Goal: Information Seeking & Learning: Find specific page/section

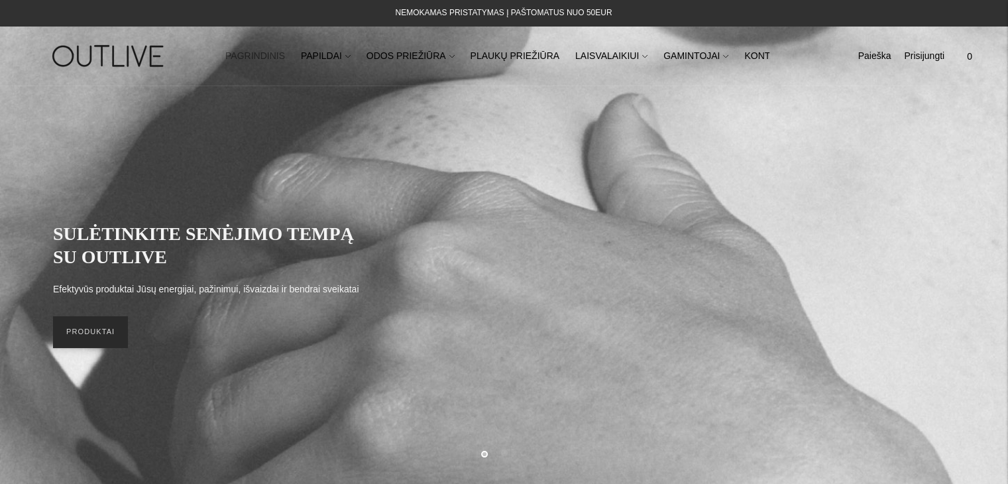
click at [95, 329] on link "PRODUKTAI" at bounding box center [90, 332] width 75 height 32
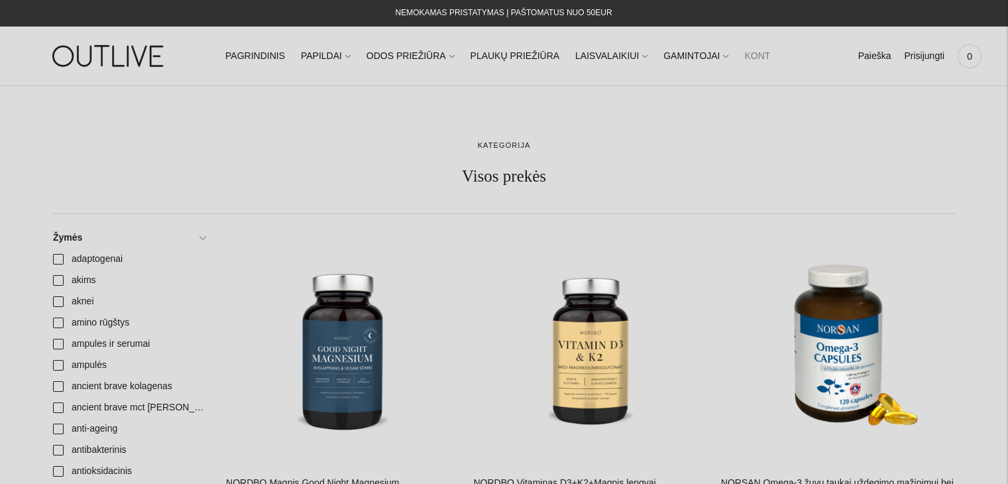
click at [744, 57] on link "KONTAKTAI" at bounding box center [769, 56] width 51 height 29
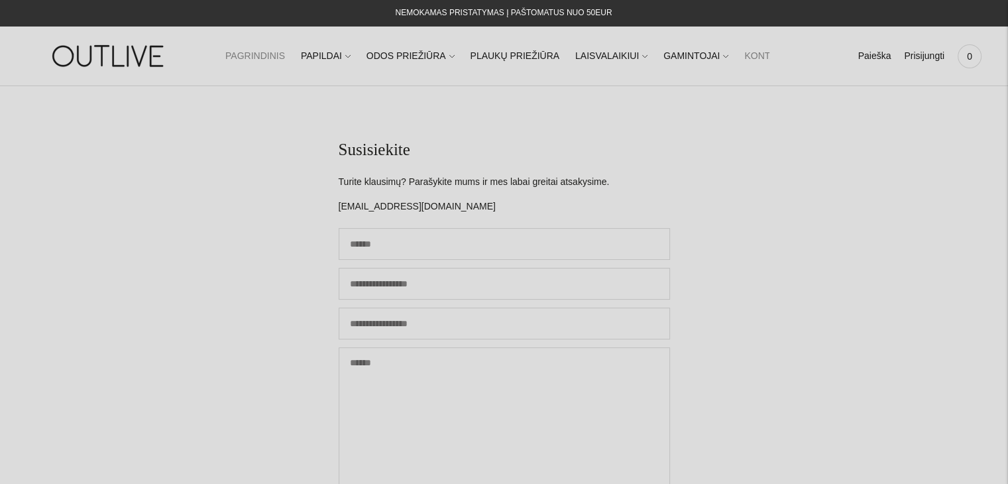
click at [262, 54] on link "PAGRINDINIS" at bounding box center [255, 56] width 60 height 29
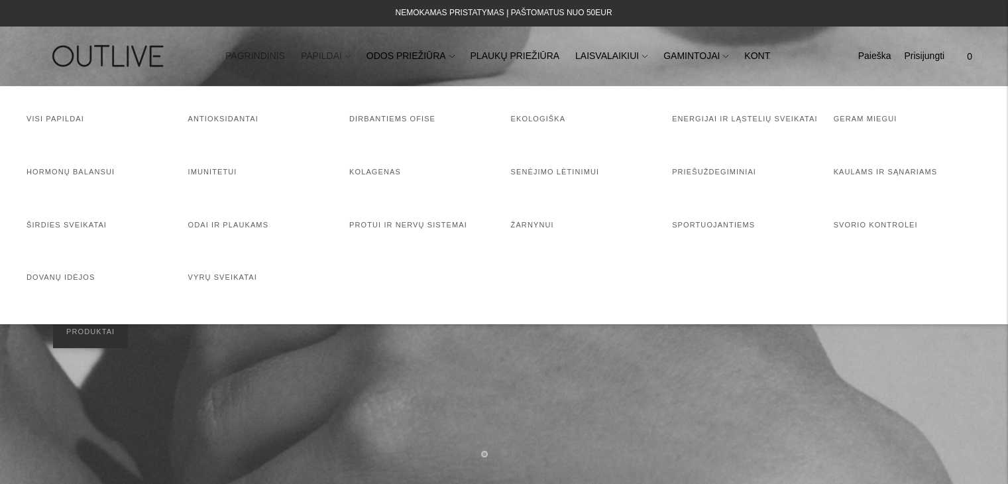
click at [320, 57] on link "PAPILDAI" at bounding box center [326, 56] width 50 height 29
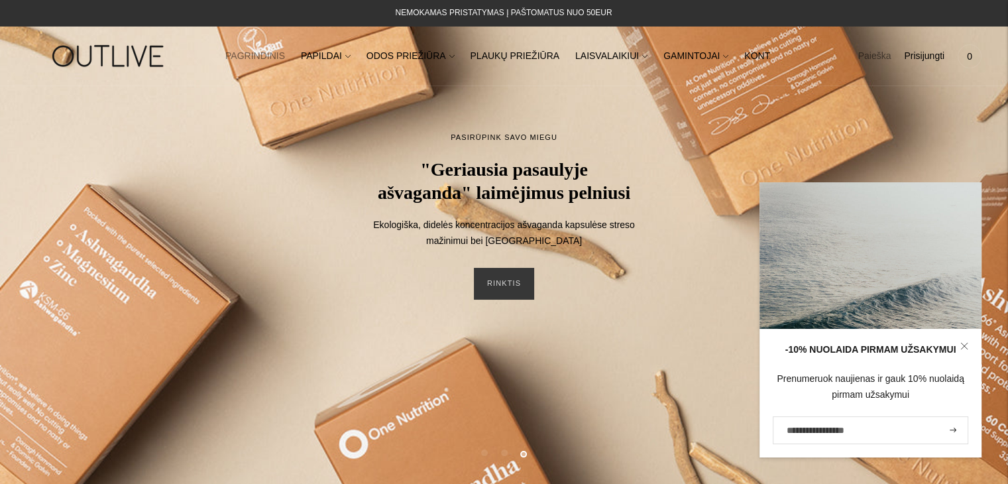
click at [869, 57] on link "Paieška" at bounding box center [874, 56] width 33 height 29
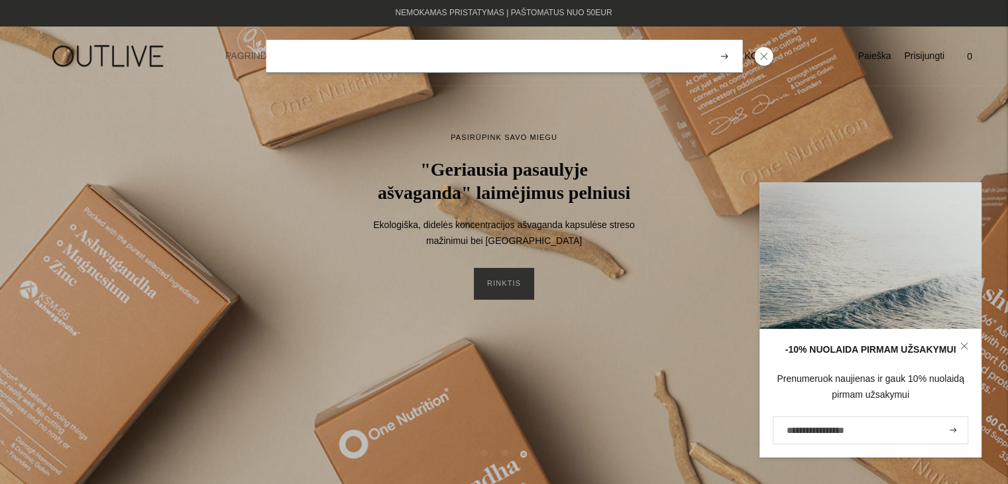
click at [631, 62] on input "search" at bounding box center [504, 56] width 476 height 33
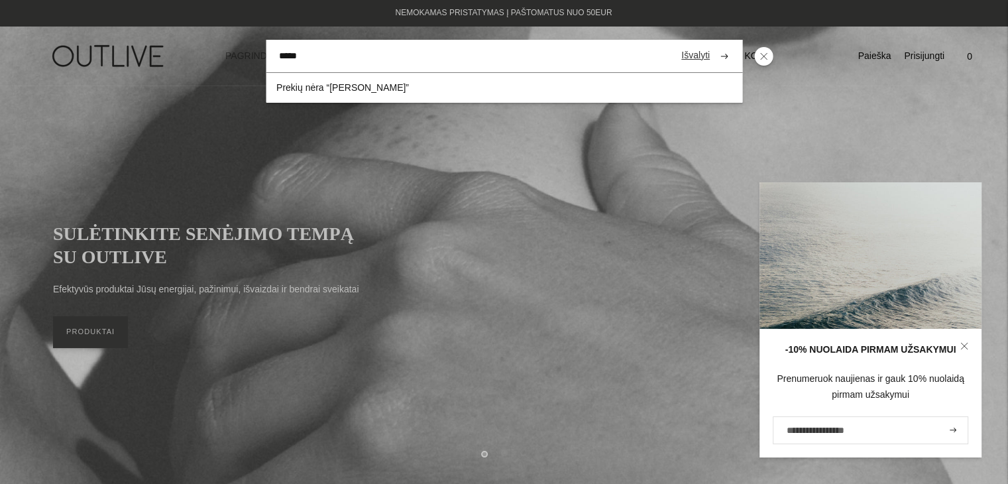
type input "*****"
click at [712, 43] on button "submit" at bounding box center [723, 56] width 23 height 26
